Goal: Navigation & Orientation: Find specific page/section

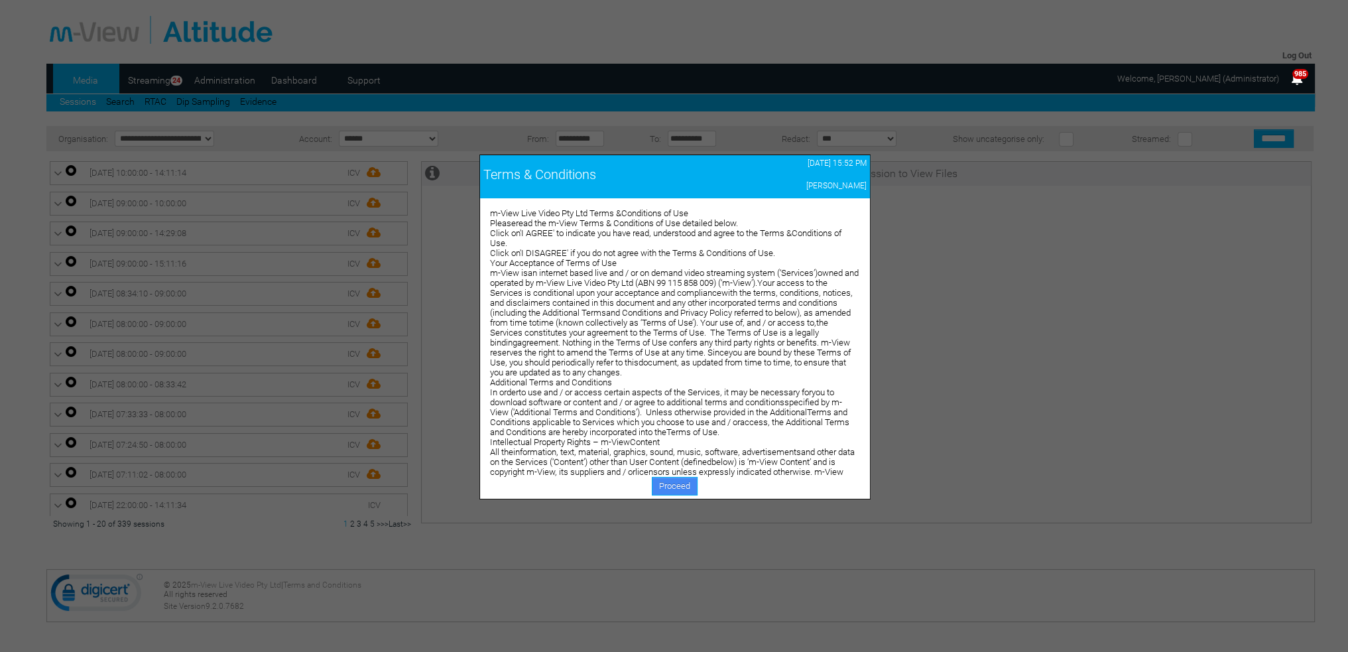
click at [663, 482] on link "Proceed" at bounding box center [675, 486] width 46 height 19
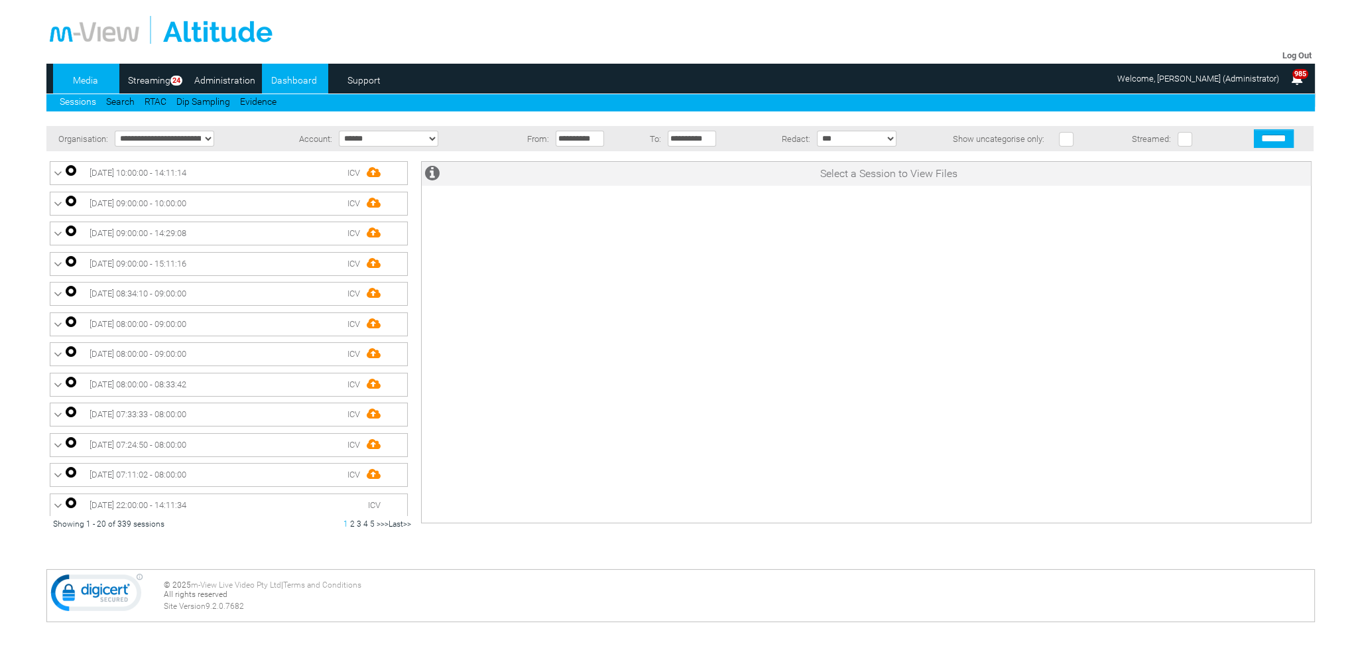
click at [297, 82] on link "Dashboard" at bounding box center [294, 80] width 64 height 20
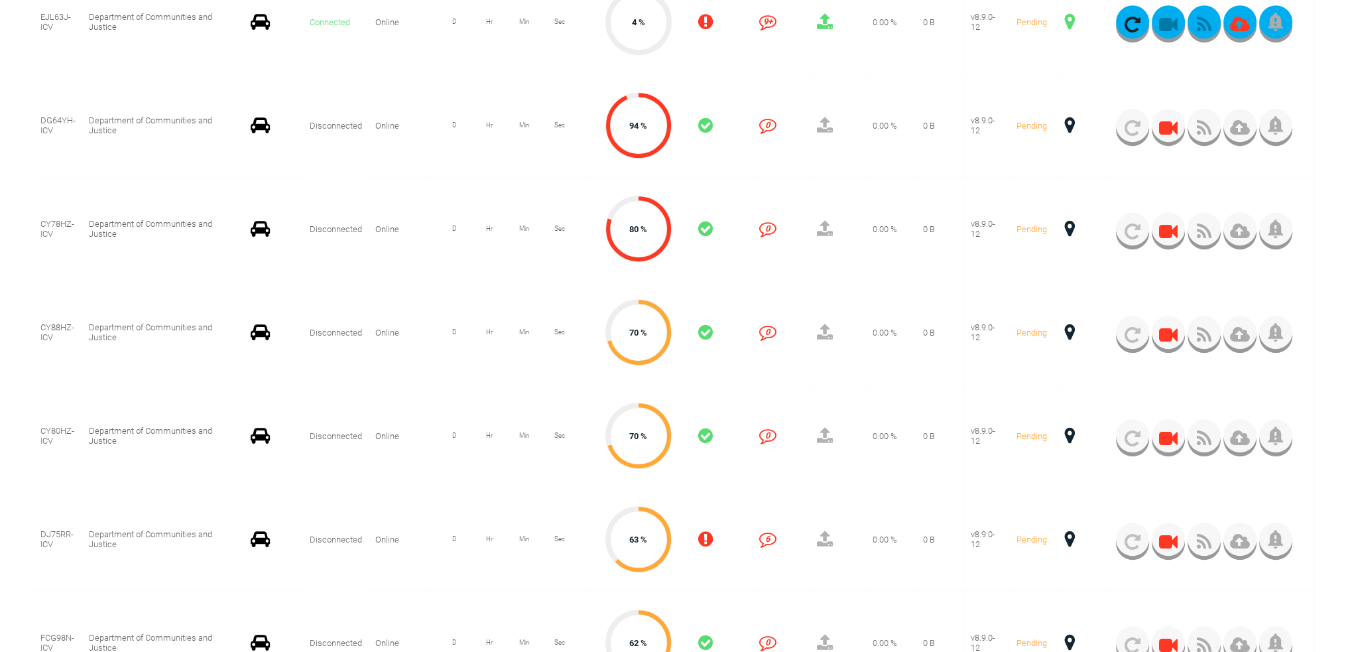
scroll to position [994, 0]
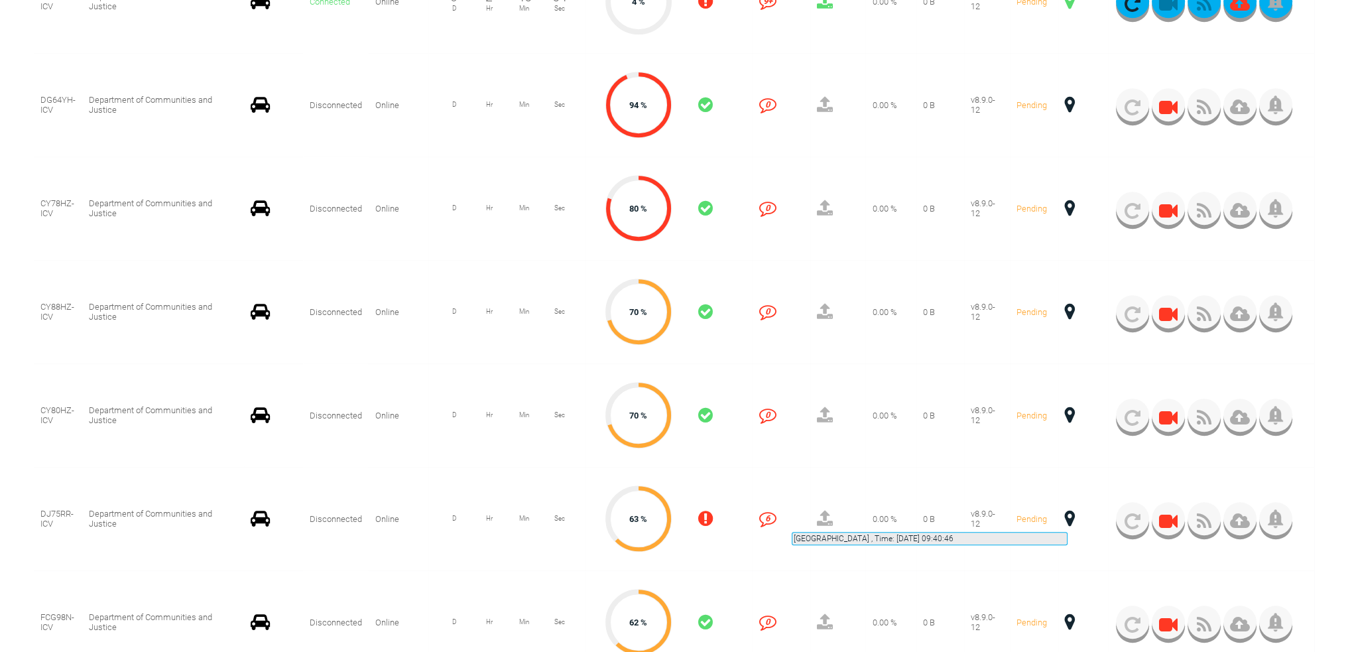
click at [1067, 516] on span at bounding box center [1070, 518] width 10 height 17
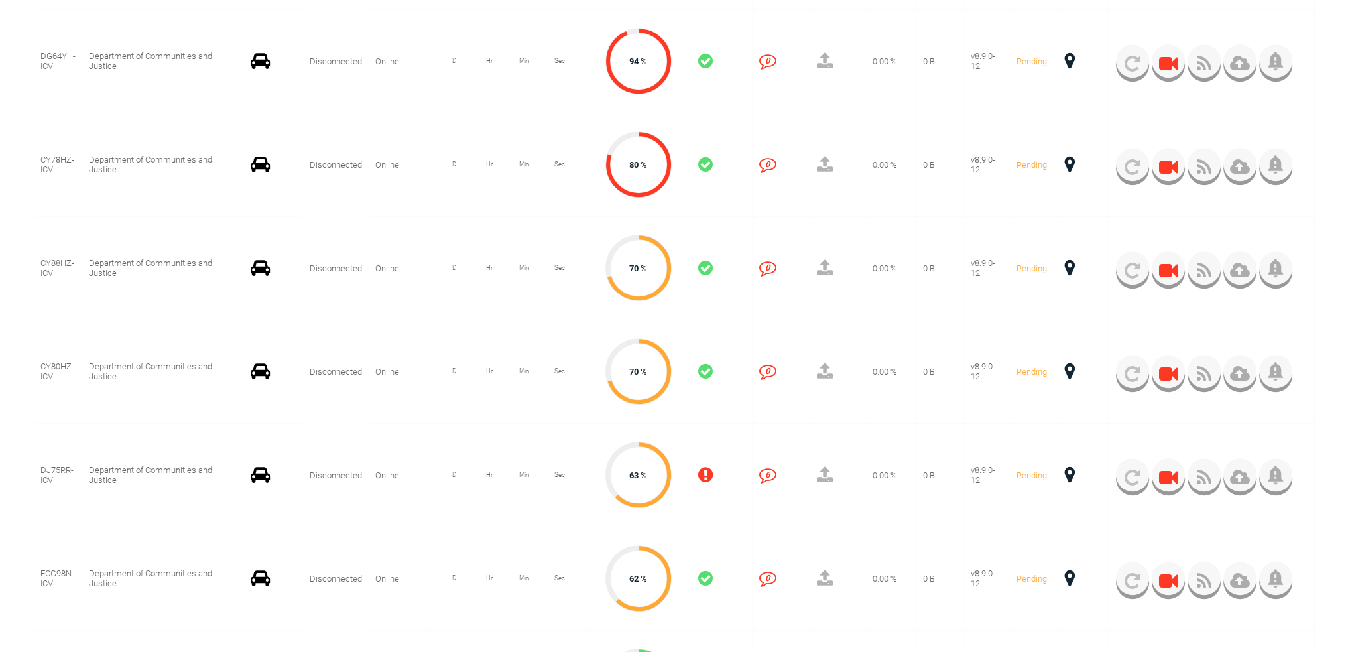
scroll to position [1061, 0]
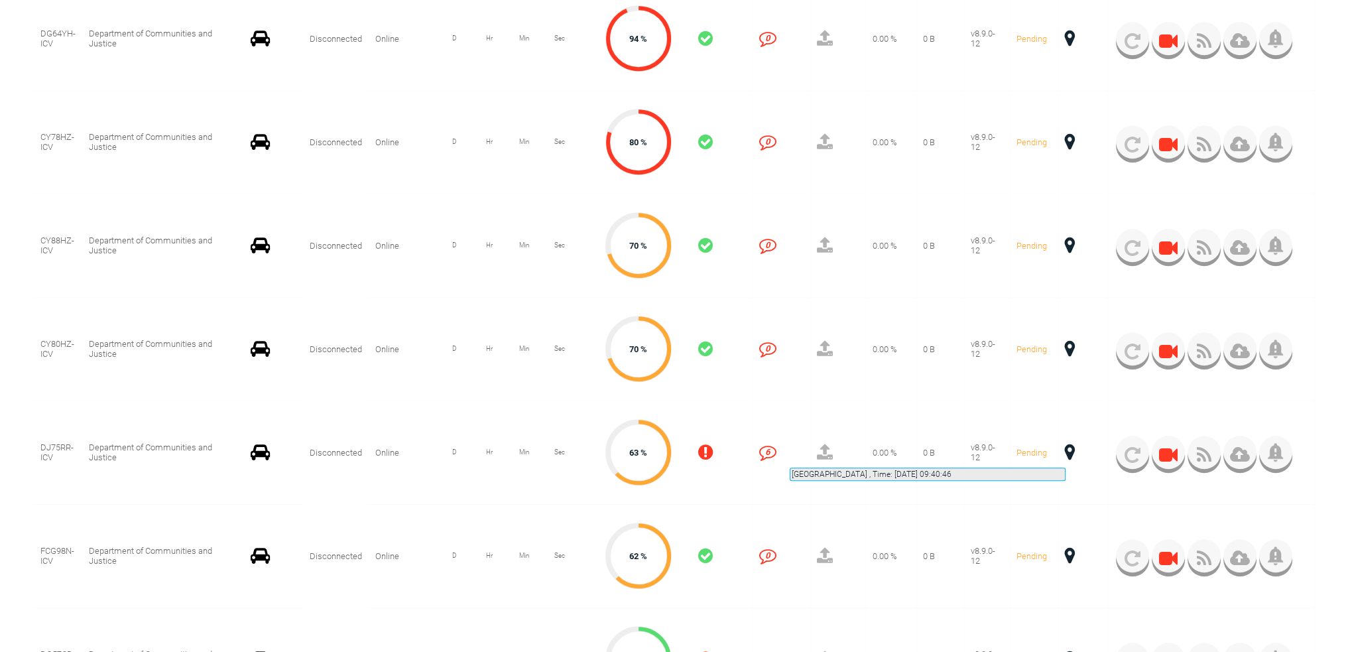
click at [1065, 451] on span at bounding box center [1070, 451] width 10 height 17
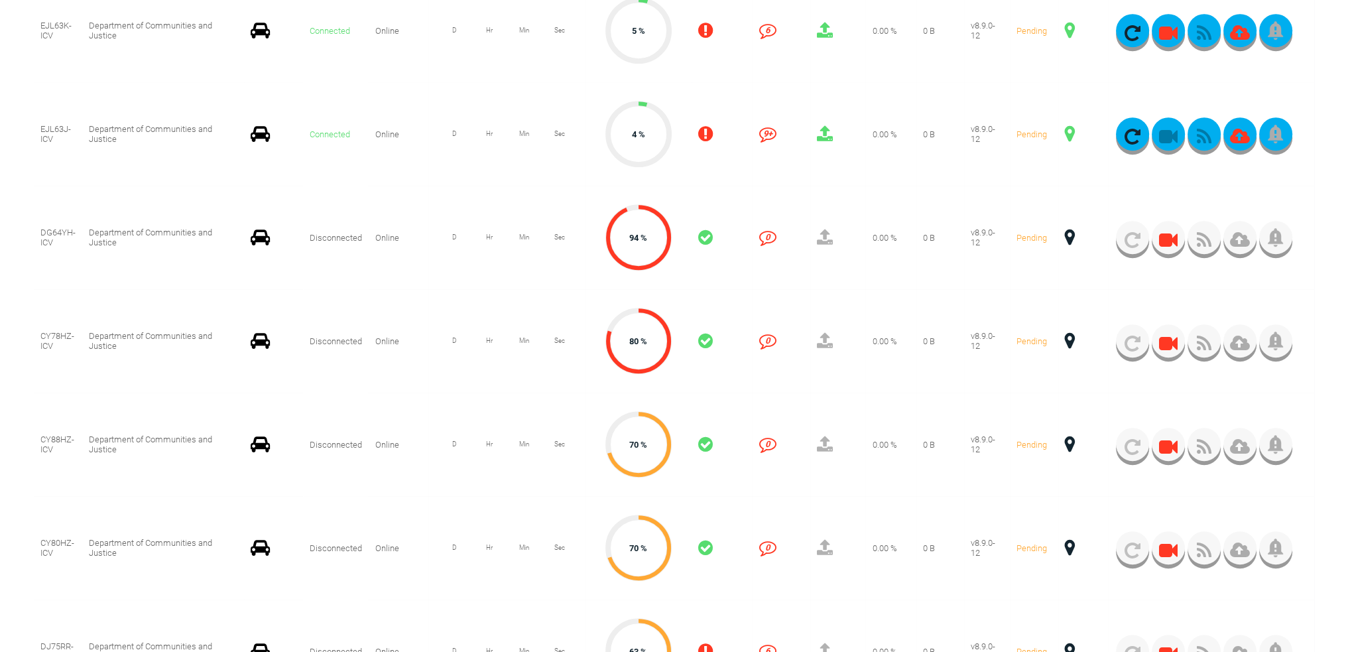
scroll to position [928, 0]
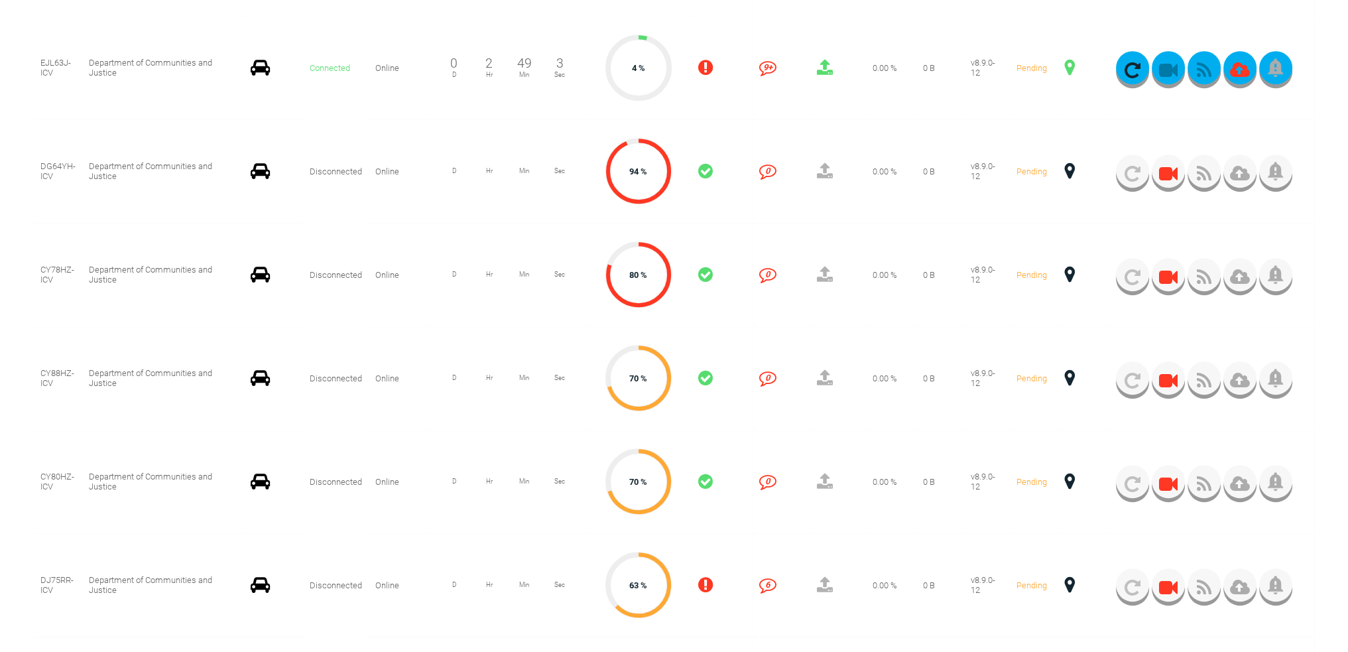
click at [457, 493] on td "00 hr : 00 min : 00 sec D Hr Min Sec" at bounding box center [506, 481] width 156 height 103
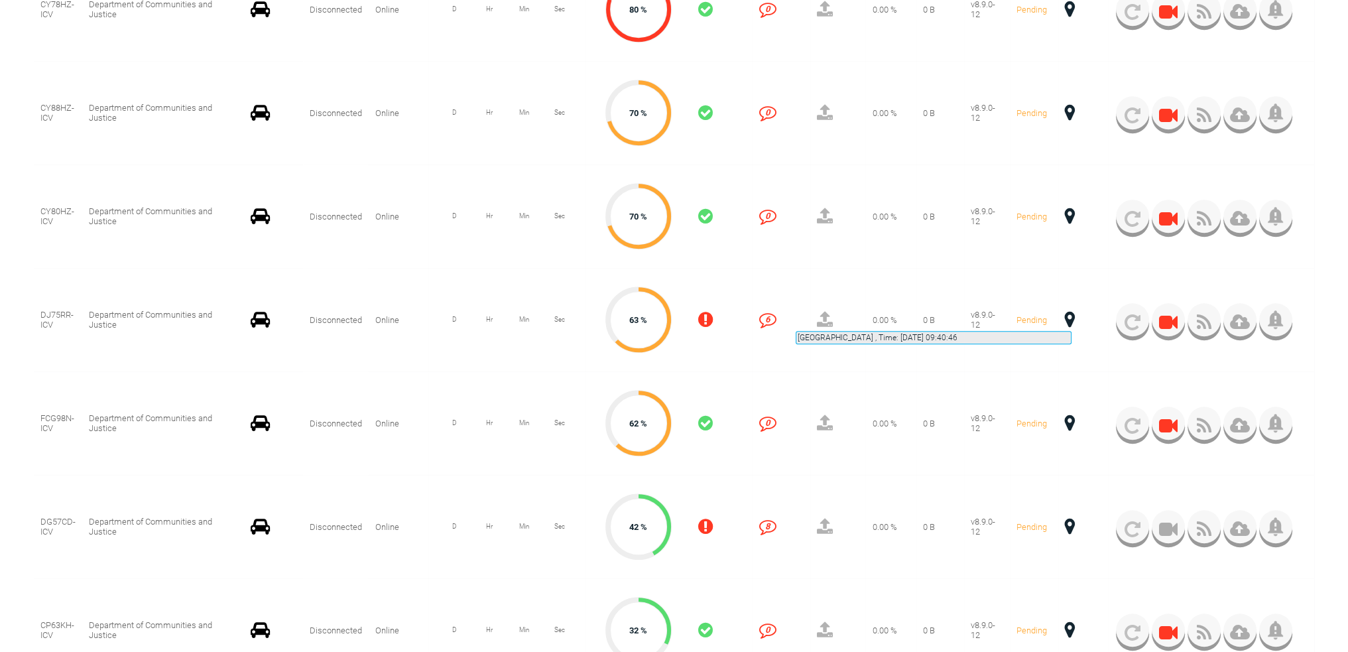
click at [1071, 315] on span at bounding box center [1070, 319] width 10 height 17
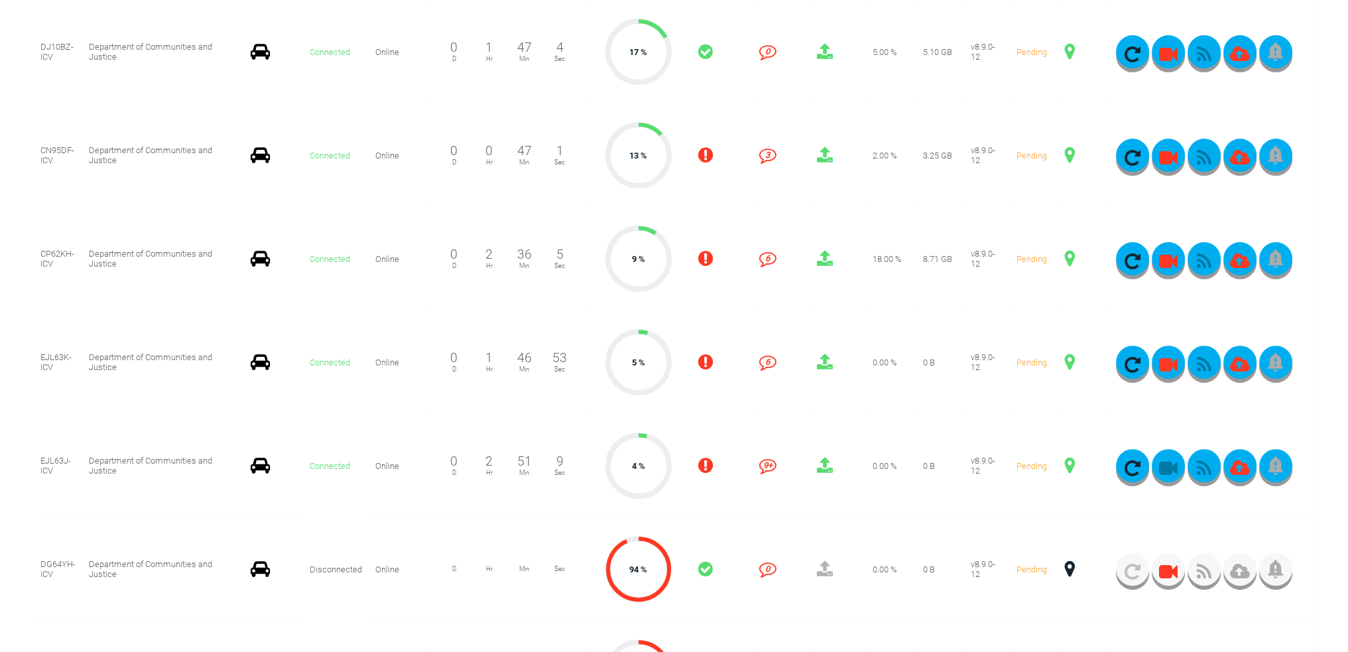
scroll to position [597, 0]
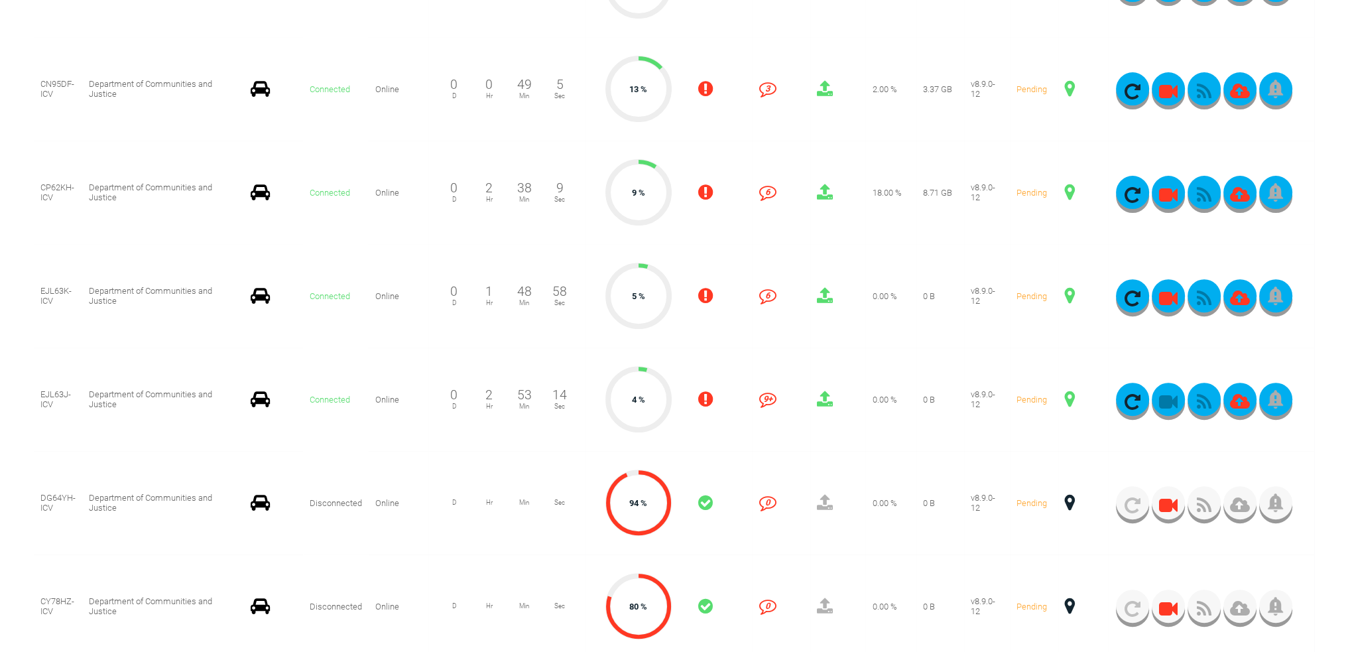
click at [992, 368] on td "v8.9.0-12" at bounding box center [987, 398] width 46 height 103
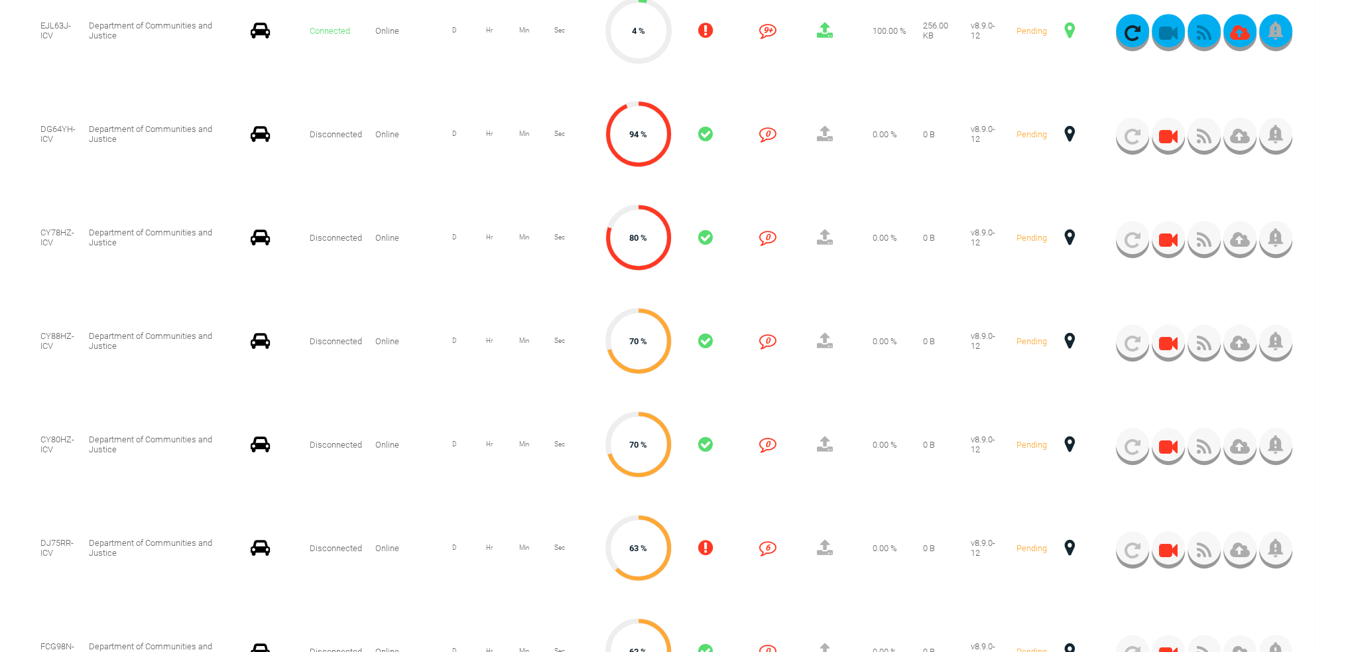
scroll to position [994, 0]
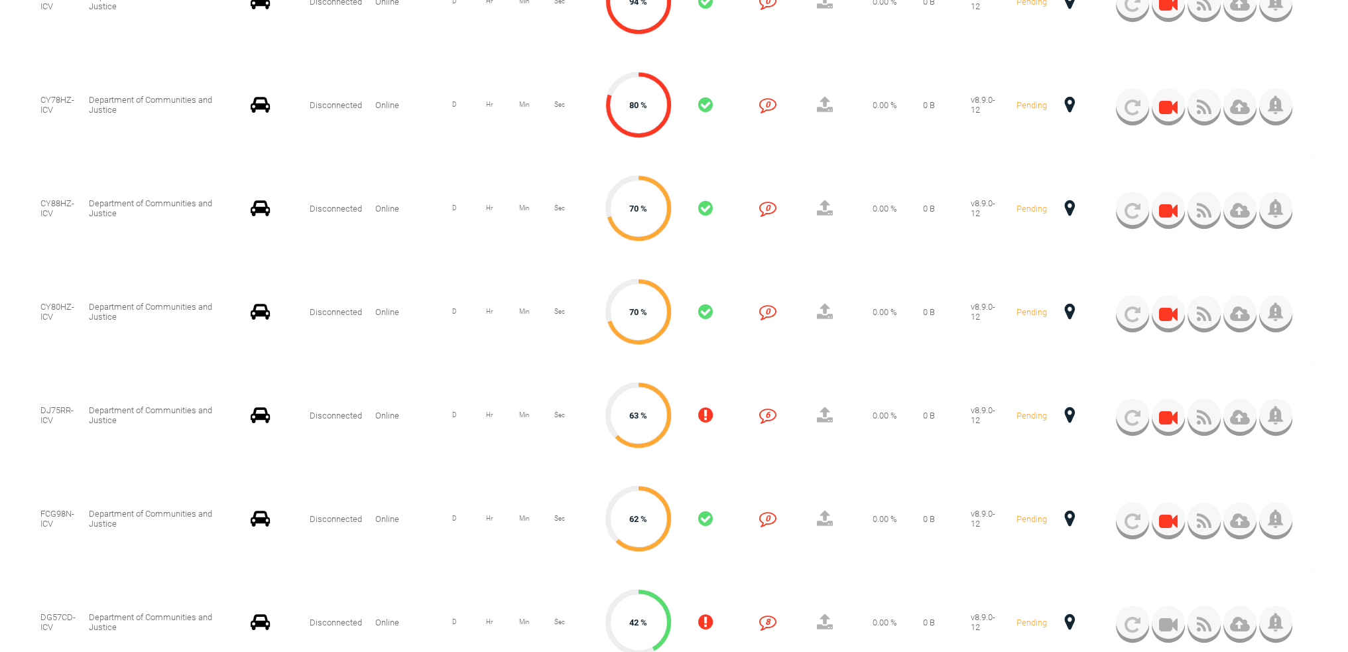
click at [704, 416] on icon at bounding box center [705, 414] width 15 height 17
click at [1069, 412] on span at bounding box center [1070, 414] width 10 height 17
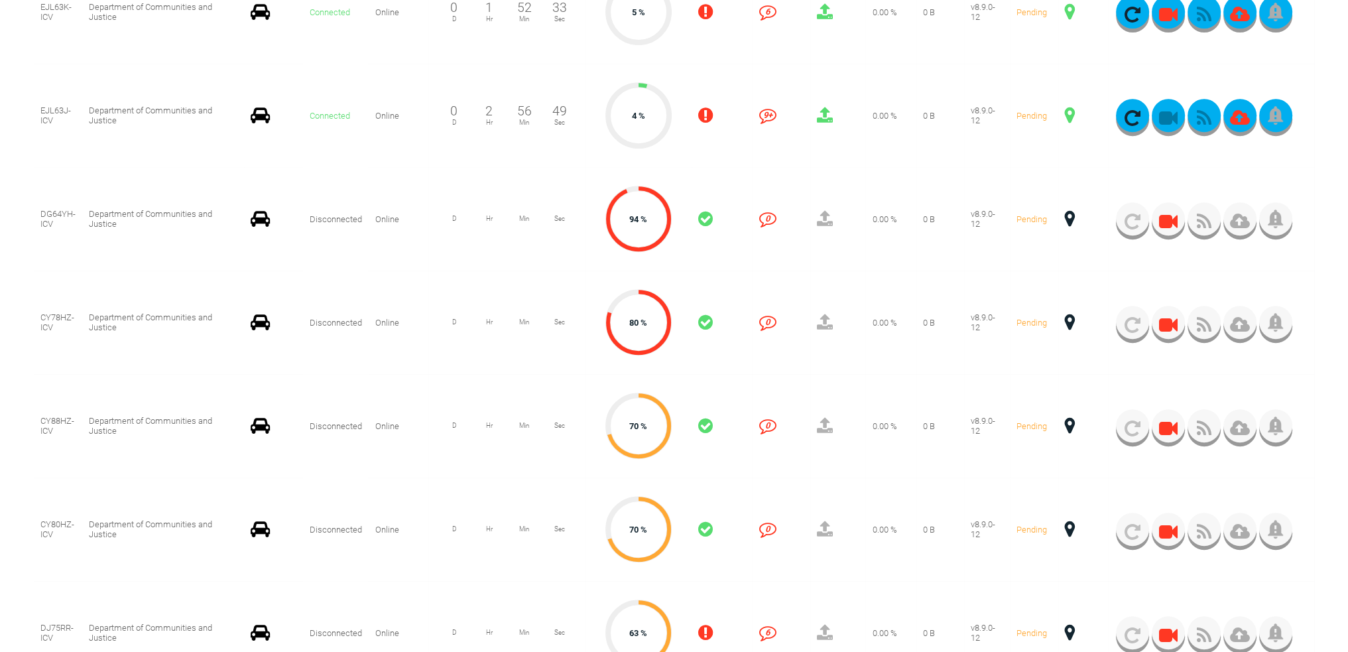
scroll to position [597, 0]
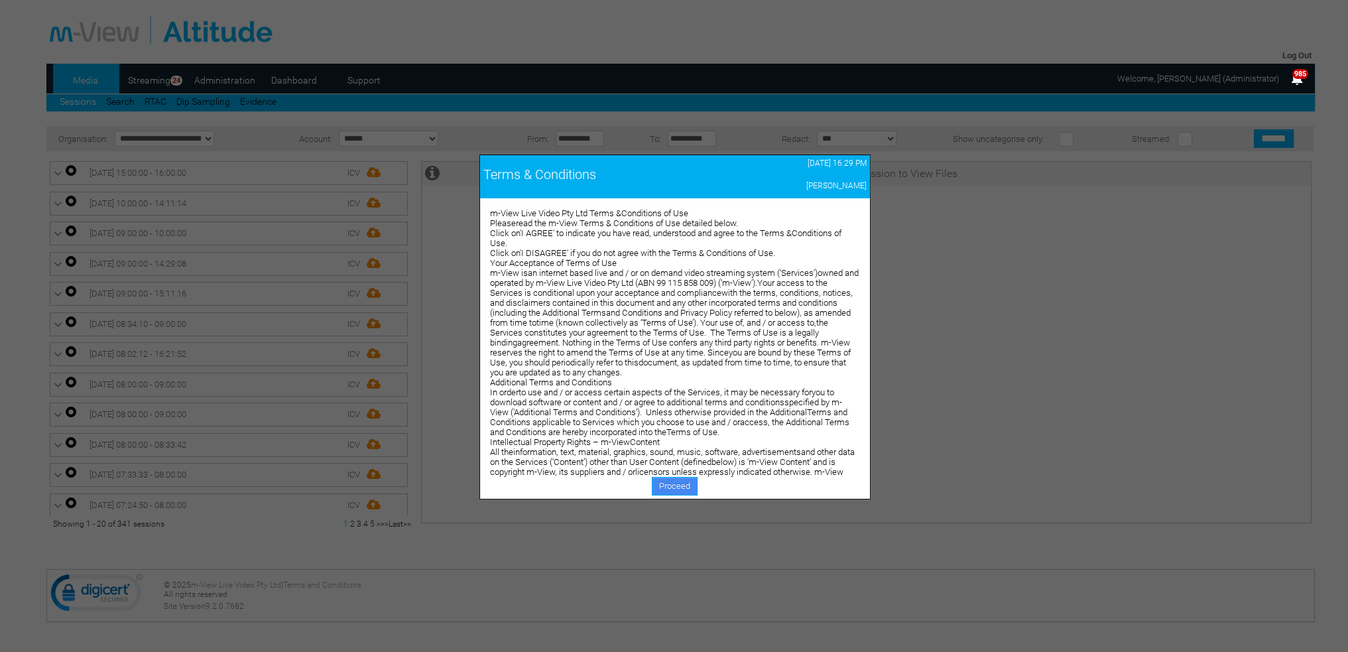
click at [679, 485] on link "Proceed" at bounding box center [675, 486] width 46 height 19
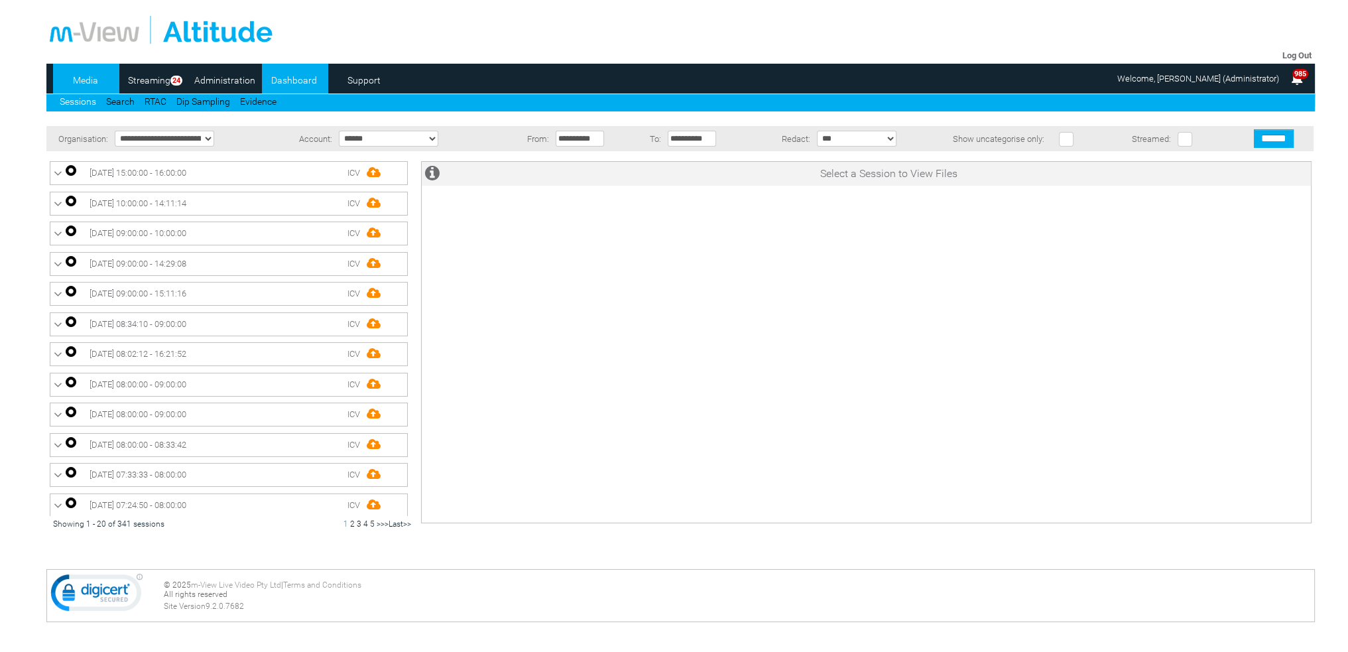
click at [280, 81] on link "Dashboard" at bounding box center [294, 80] width 64 height 20
